Goal: Browse casually: Explore the website without a specific task or goal

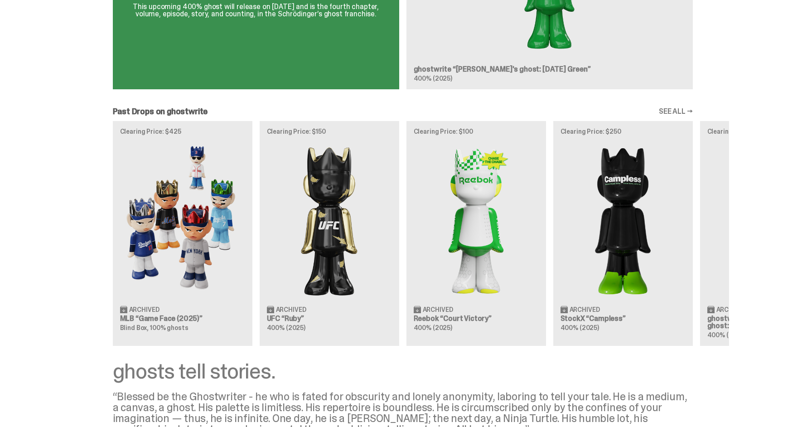
scroll to position [678, 0]
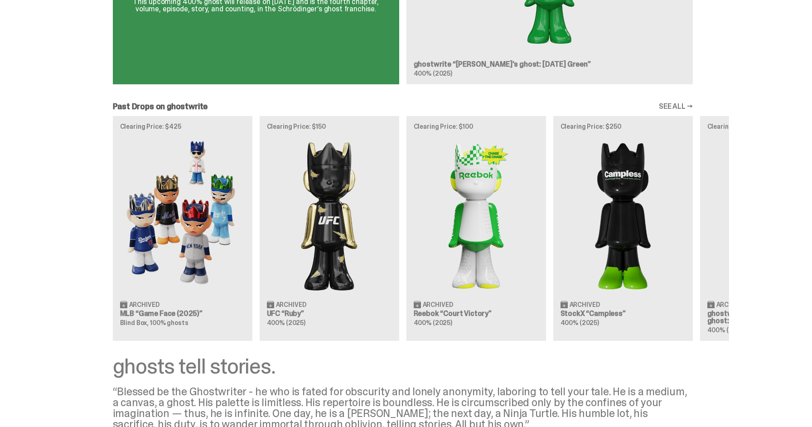
click at [682, 107] on link "SEE ALL →" at bounding box center [676, 106] width 34 height 7
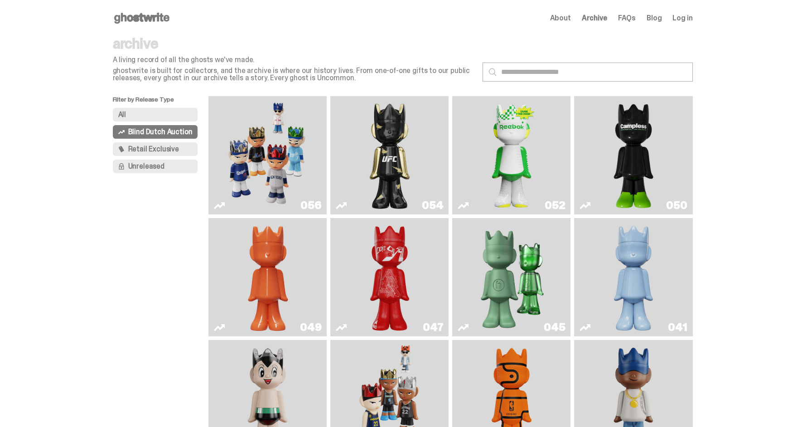
click at [571, 15] on span "About" at bounding box center [560, 17] width 21 height 7
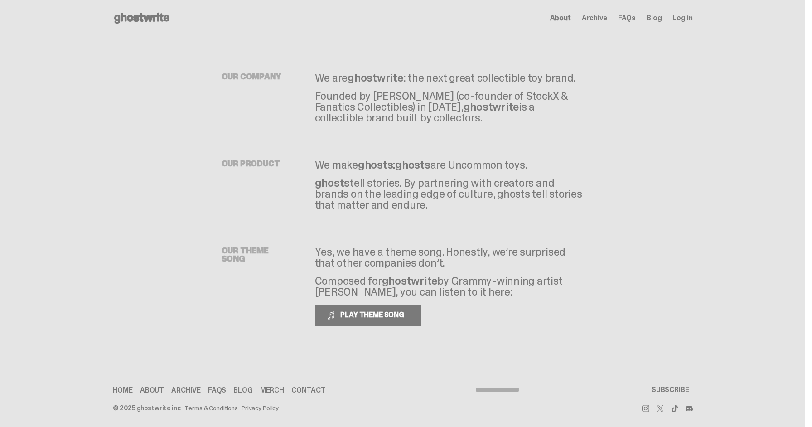
scroll to position [3, 0]
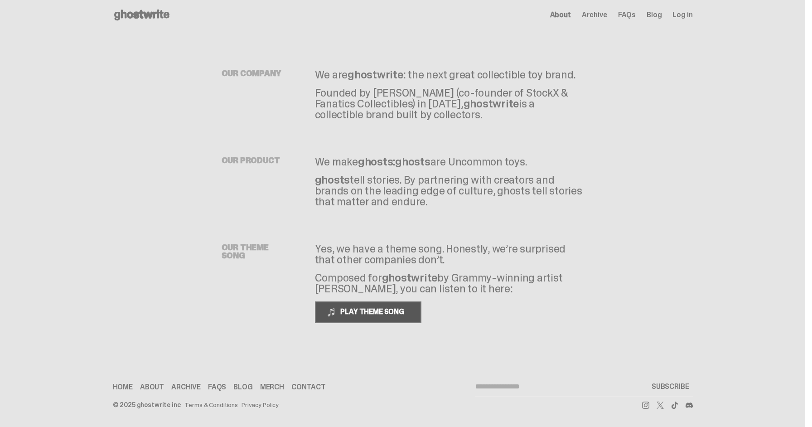
click at [379, 314] on span "PLAY THEME SONG" at bounding box center [373, 312] width 73 height 10
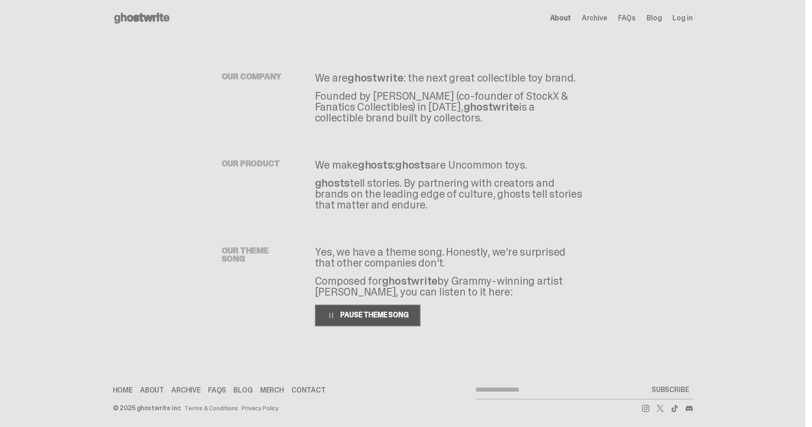
click at [383, 317] on span "PAUSE THEME SONG" at bounding box center [373, 315] width 72 height 10
click at [128, 17] on use at bounding box center [141, 18] width 55 height 11
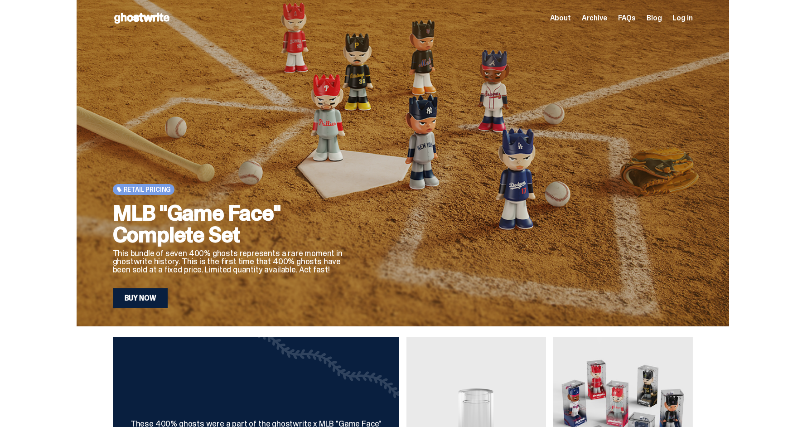
click at [146, 295] on link "Buy Now" at bounding box center [140, 298] width 55 height 20
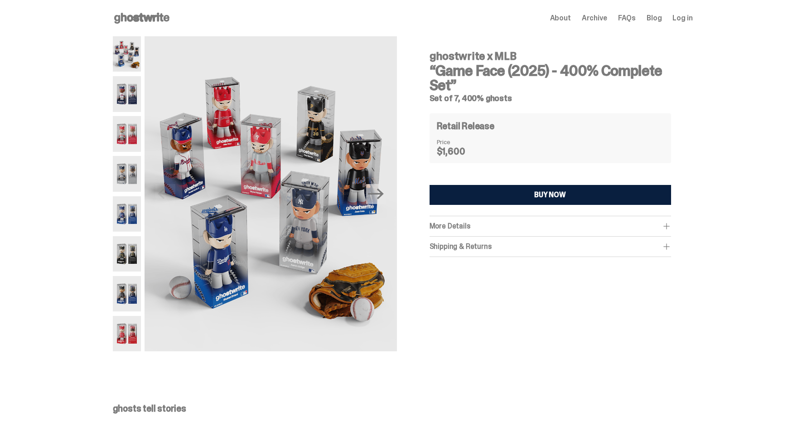
click at [130, 95] on img at bounding box center [127, 93] width 29 height 35
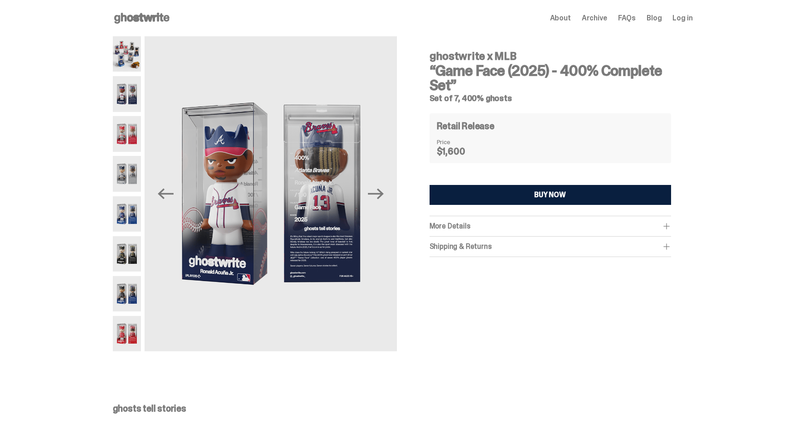
click at [130, 135] on img at bounding box center [127, 133] width 29 height 35
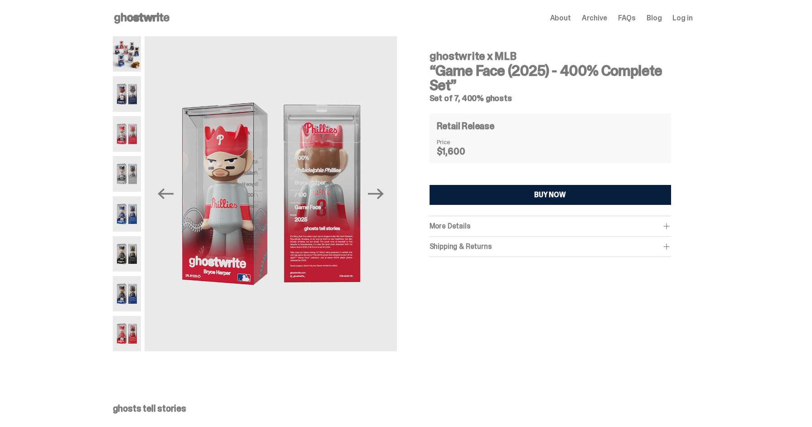
click at [130, 176] on img at bounding box center [127, 173] width 29 height 35
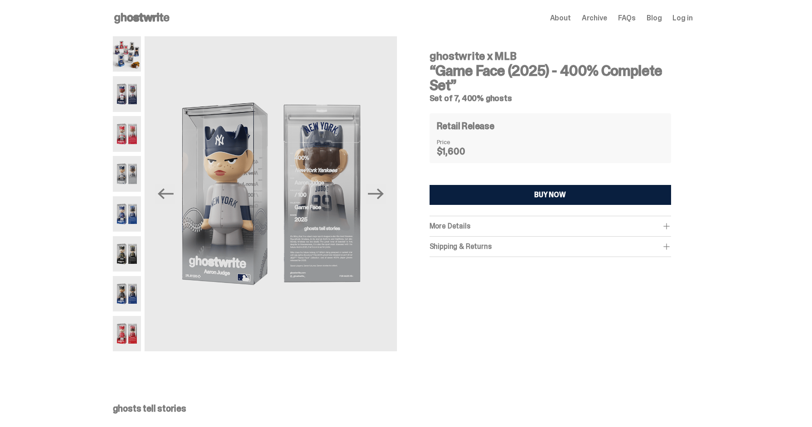
click at [129, 212] on img at bounding box center [127, 213] width 29 height 35
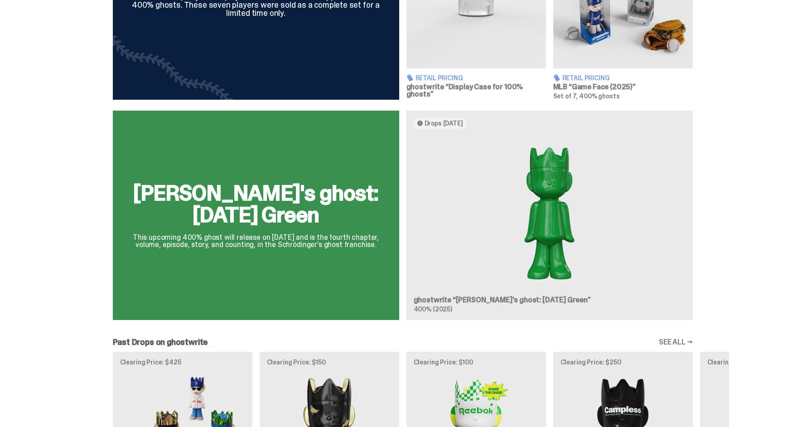
scroll to position [447, 0]
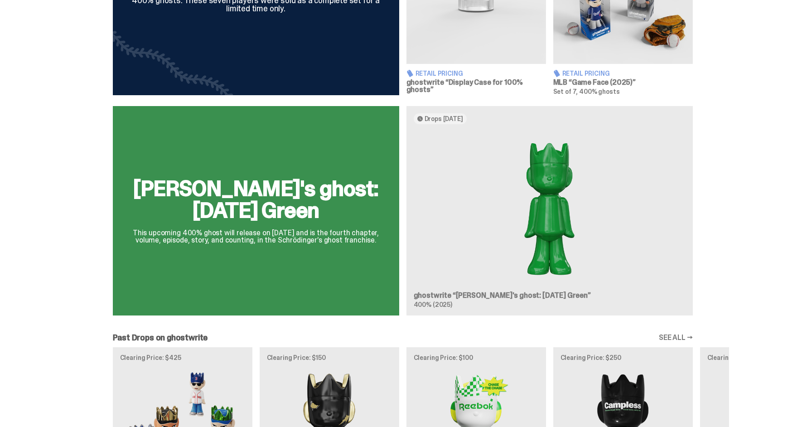
click at [560, 204] on div "[PERSON_NAME]'s ghost: [DATE] Green This upcoming 400% ghost will release on [D…" at bounding box center [403, 214] width 652 height 216
click at [522, 216] on div "[PERSON_NAME]'s ghost: [DATE] Green This upcoming 400% ghost will release on [D…" at bounding box center [403, 214] width 652 height 216
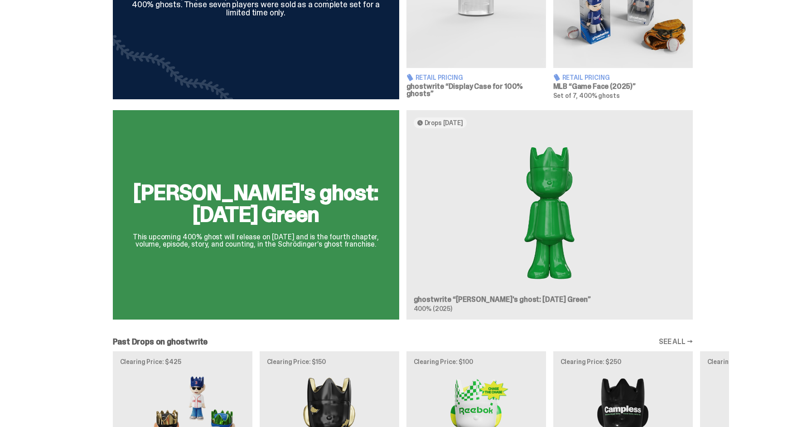
scroll to position [781, 0]
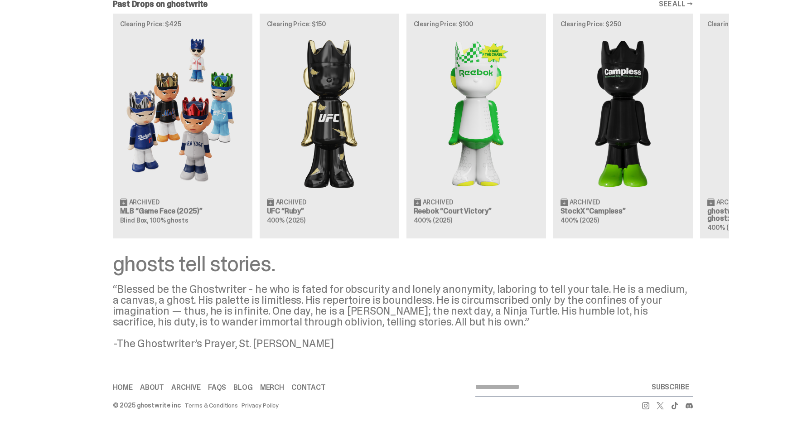
click at [267, 388] on link "Merch" at bounding box center [272, 387] width 24 height 7
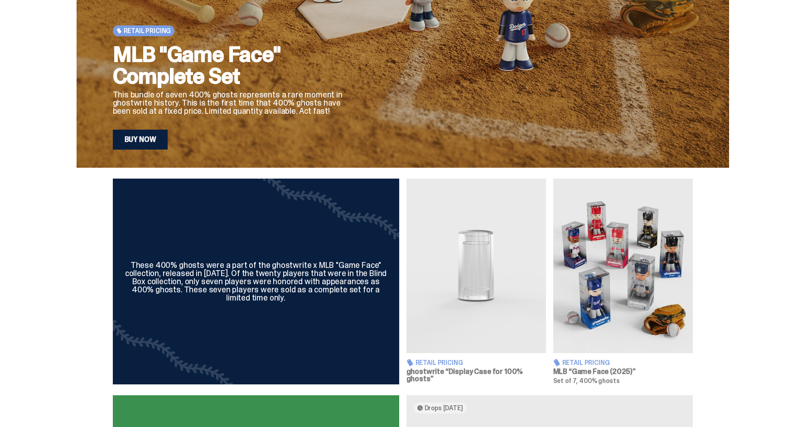
scroll to position [0, 0]
